Goal: Information Seeking & Learning: Learn about a topic

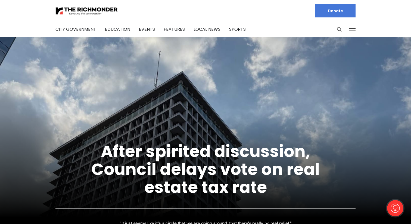
click at [343, 29] on div at bounding box center [345, 29] width 20 height 15
click at [337, 29] on icon "Search this site" at bounding box center [339, 29] width 5 height 5
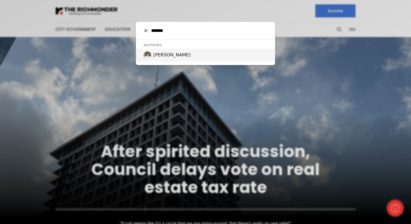
type input "*******"
click at [203, 57] on div "[PERSON_NAME]" at bounding box center [205, 55] width 139 height 13
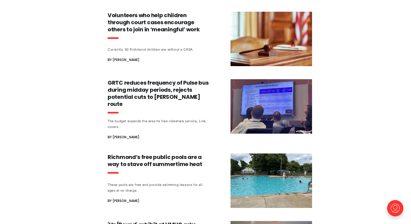
scroll to position [870, 0]
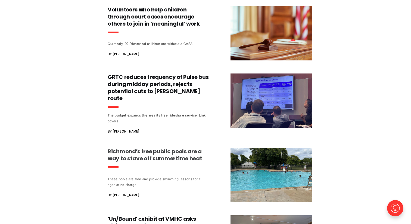
click at [181, 148] on h3 "Richmond’s free public pools are a way to stave off summertime heat" at bounding box center [158, 155] width 101 height 14
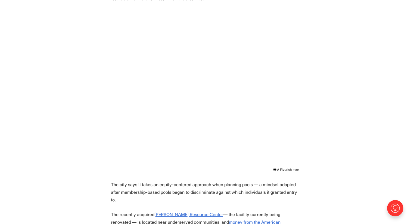
scroll to position [348, 0]
